Goal: Transaction & Acquisition: Obtain resource

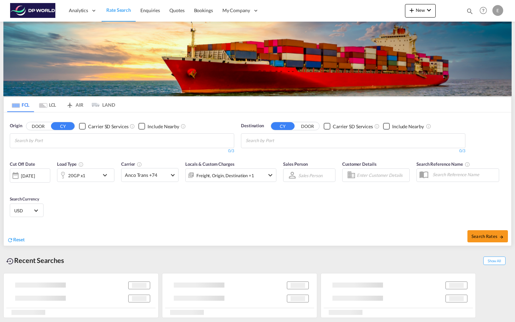
click at [50, 141] on input "Chips input." at bounding box center [47, 140] width 64 height 11
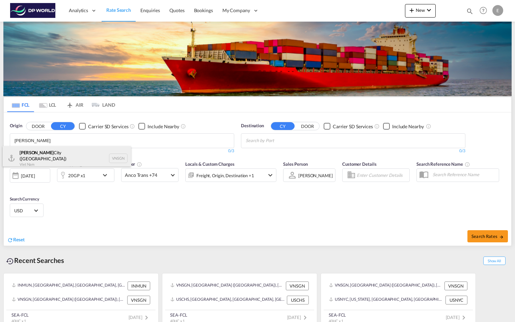
type input "[PERSON_NAME]"
click at [50, 152] on div "Ho Chi Minh City ([GEOGRAPHIC_DATA]) Viet Nam VNSGN" at bounding box center [67, 158] width 128 height 24
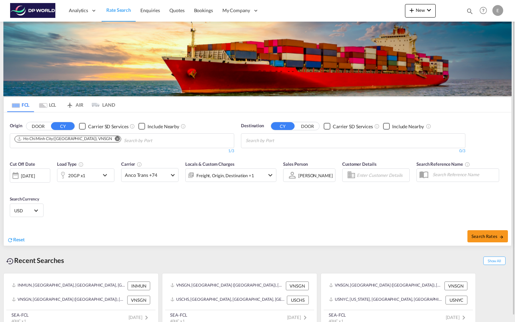
click at [311, 140] on md-chips-wrap "Chips container with autocompletion. Enter the text area, type text to search, …" at bounding box center [279, 140] width 68 height 12
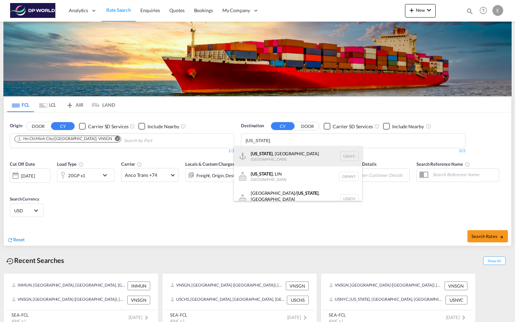
type input "[US_STATE]"
click at [302, 156] on div "[US_STATE] , [GEOGRAPHIC_DATA] [GEOGRAPHIC_DATA] USNYC" at bounding box center [298, 156] width 128 height 20
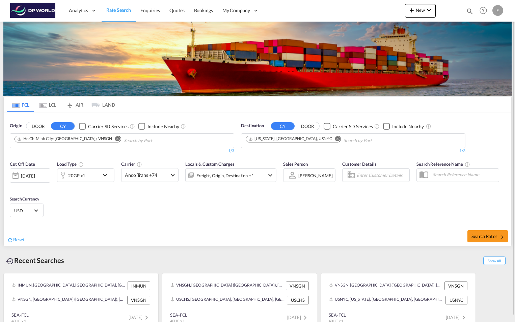
click at [104, 176] on md-icon "icon-chevron-down" at bounding box center [106, 175] width 11 height 8
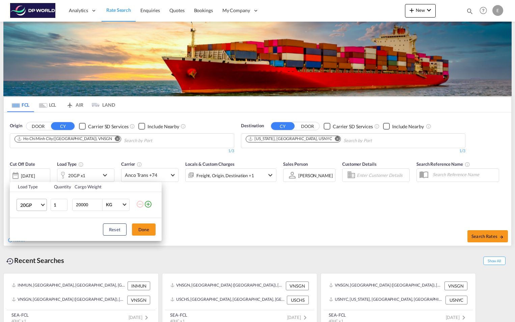
click at [45, 205] on md-select-value "20GP" at bounding box center [33, 204] width 27 height 11
click at [37, 240] on md-option "40HC" at bounding box center [38, 237] width 46 height 16
drag, startPoint x: 93, startPoint y: 205, endPoint x: 73, endPoint y: 205, distance: 19.9
click at [73, 205] on div "20000 KG KG" at bounding box center [100, 205] width 57 height 12
type input "9949"
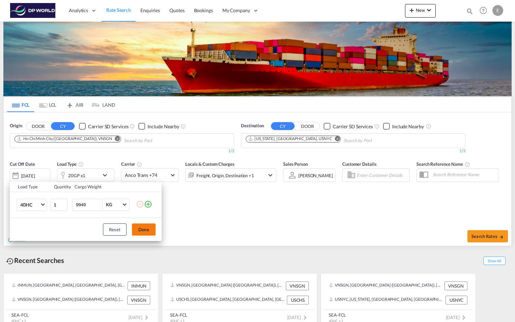
click at [143, 232] on button "Done" at bounding box center [144, 229] width 24 height 12
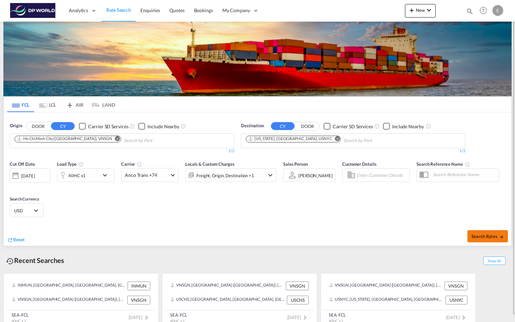
click at [481, 234] on span "Search Rates" at bounding box center [488, 236] width 32 height 5
type input "VNSGN to USNYC / [DATE]"
